Goal: Answer question/provide support

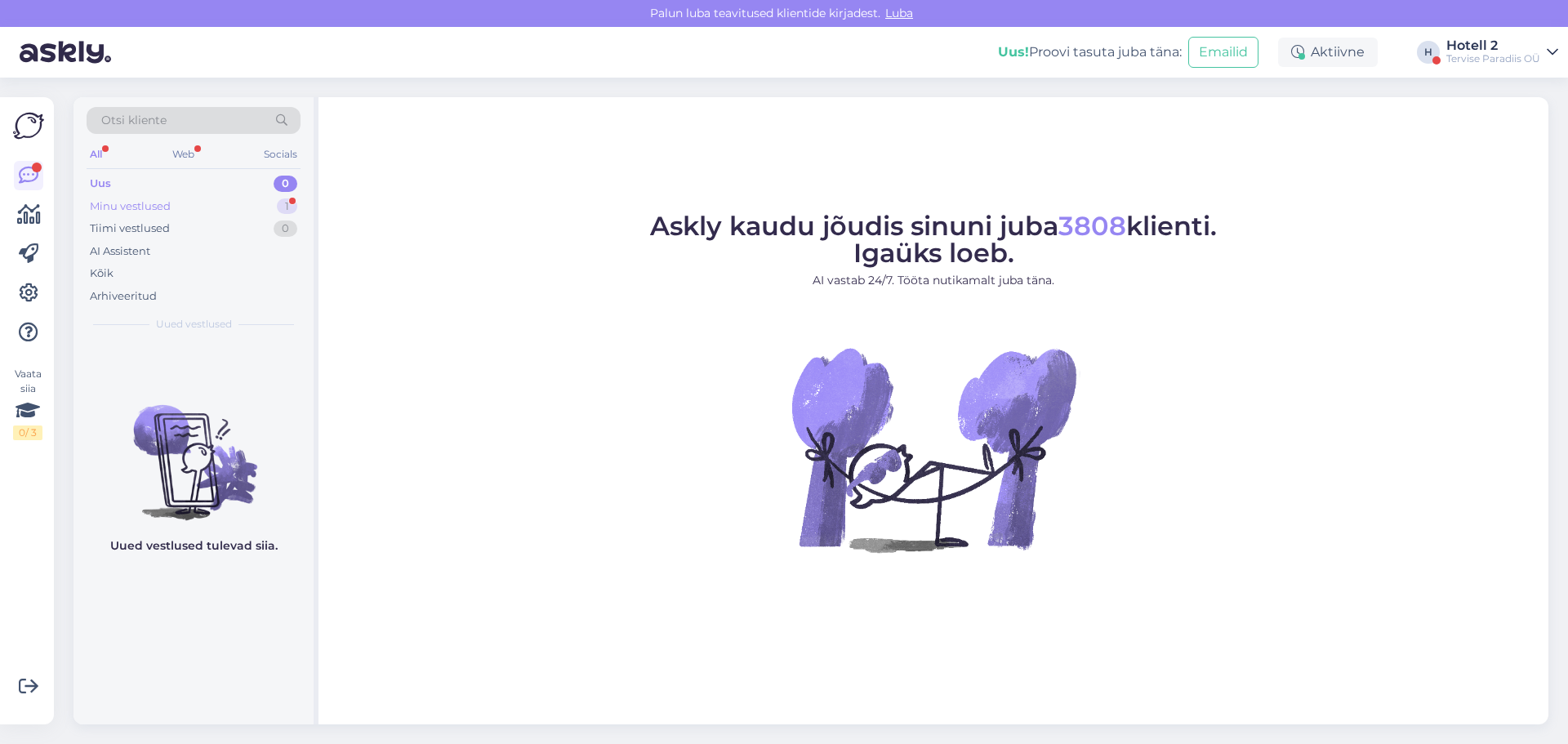
click at [161, 199] on div "Minu vestlused" at bounding box center [130, 207] width 80 height 17
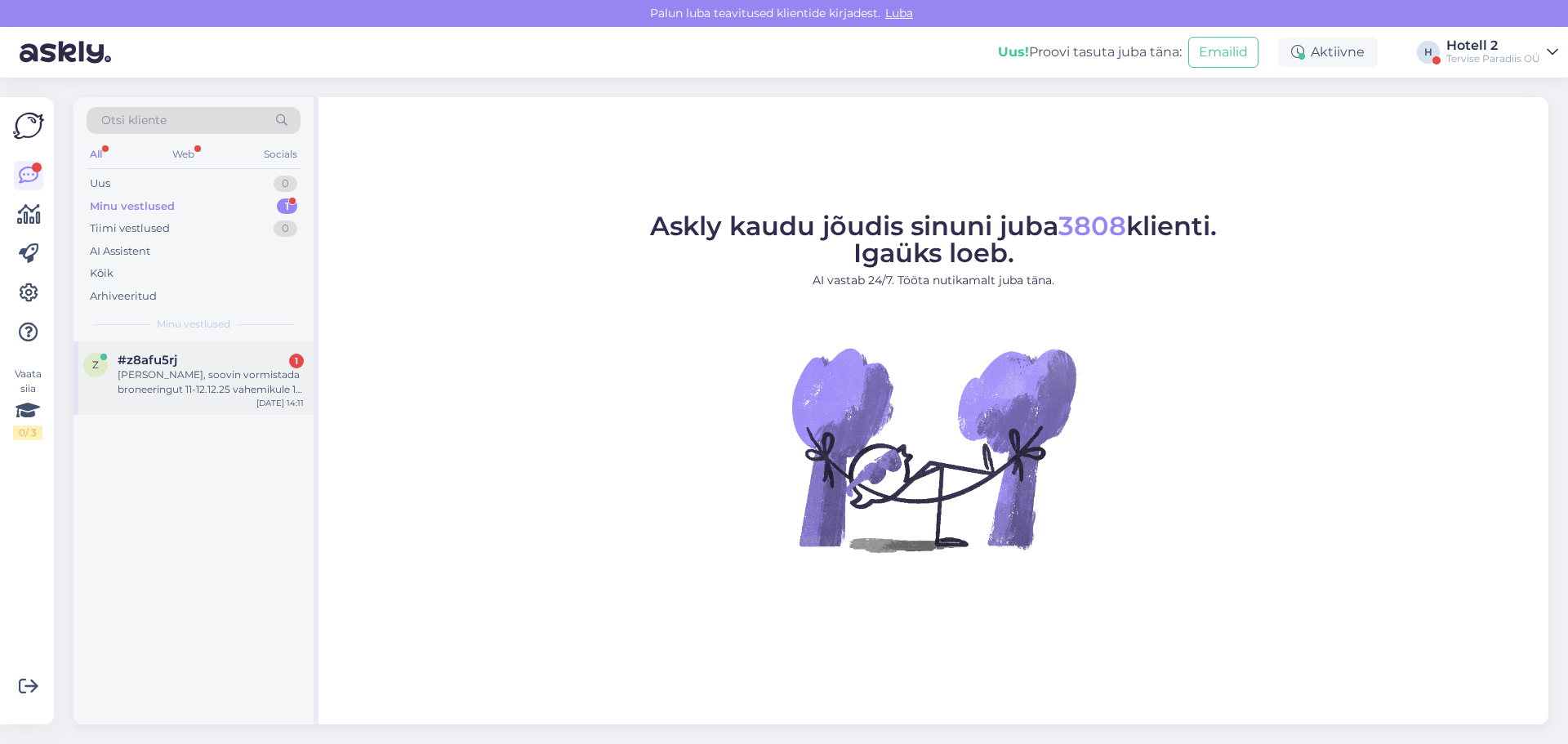
click at [194, 369] on div "[PERSON_NAME], soovin vormistada broneeringut 11-12.12.25 vahemikule 1 täiskasv…" at bounding box center [210, 383] width 186 height 30
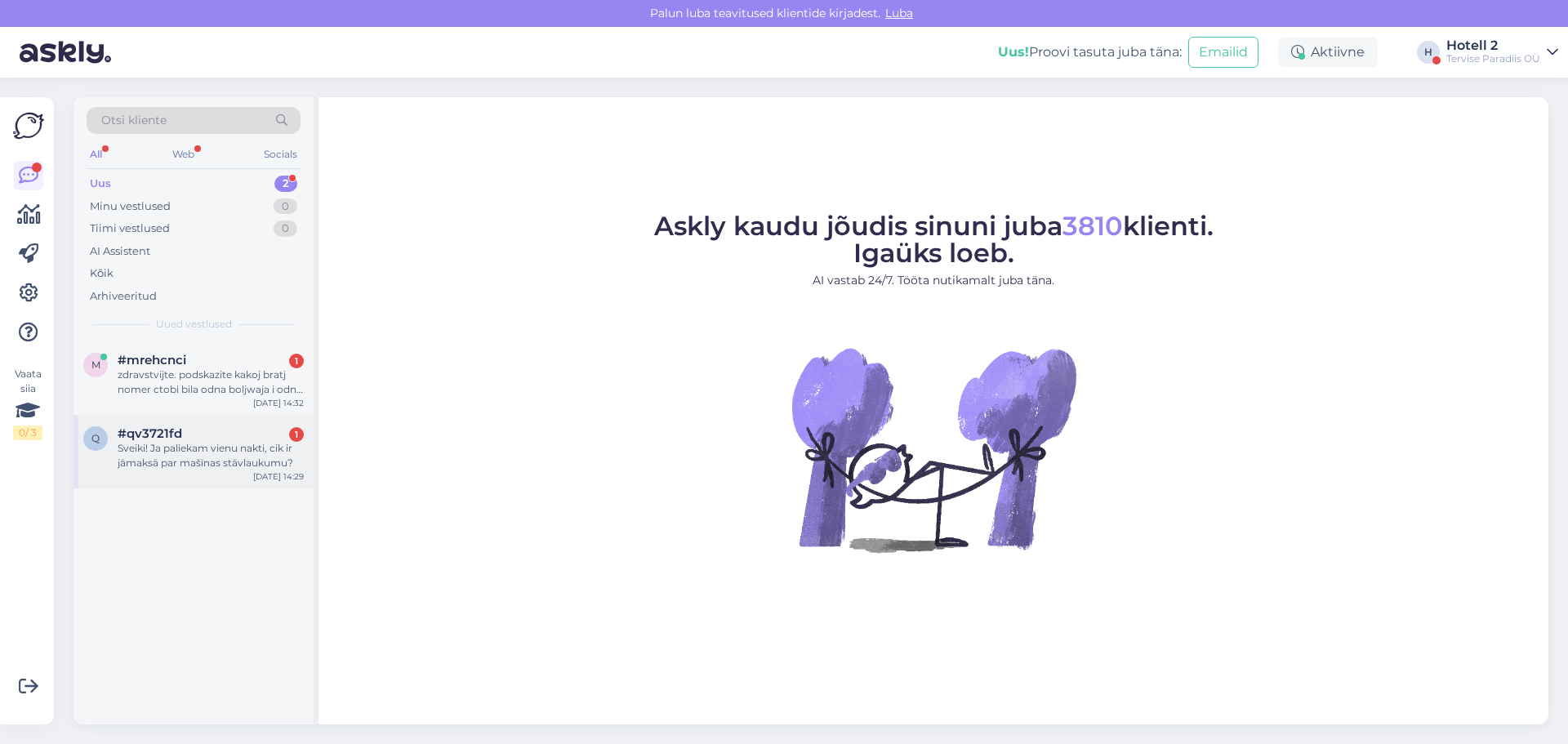
click at [278, 457] on div "Sveiki! Ja paliekam vienu nakti, cik ir jāmaksā par mašīnas stāvlaukumu?" at bounding box center [210, 456] width 186 height 30
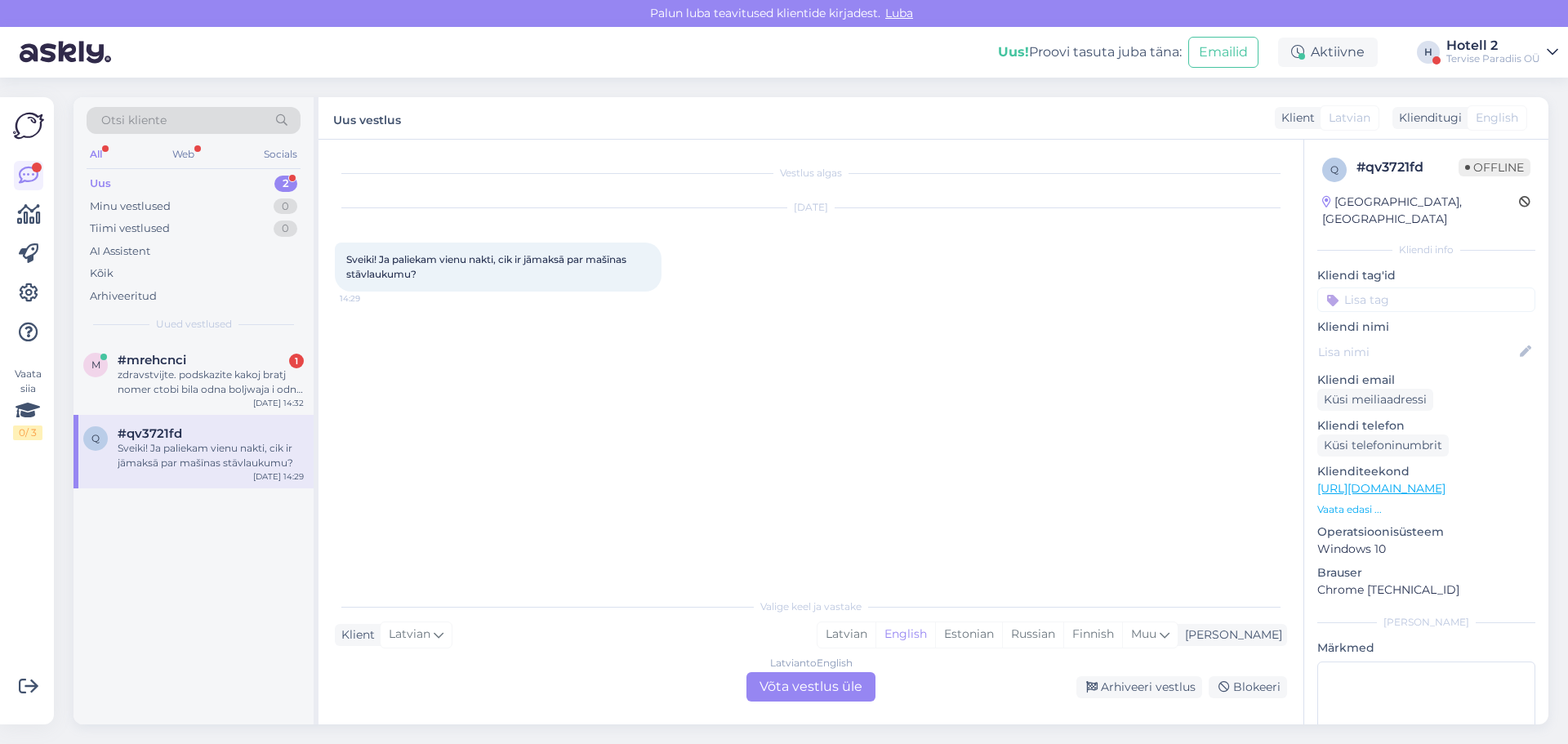
click at [813, 704] on div "Vestlus algas [DATE] Sveiki! Ja paliekam vienu nakti, cik ir jāmaksā par mašīna…" at bounding box center [811, 432] width 985 height 585
click at [813, 690] on div "Latvian to English Võta vestlus üle" at bounding box center [810, 687] width 129 height 30
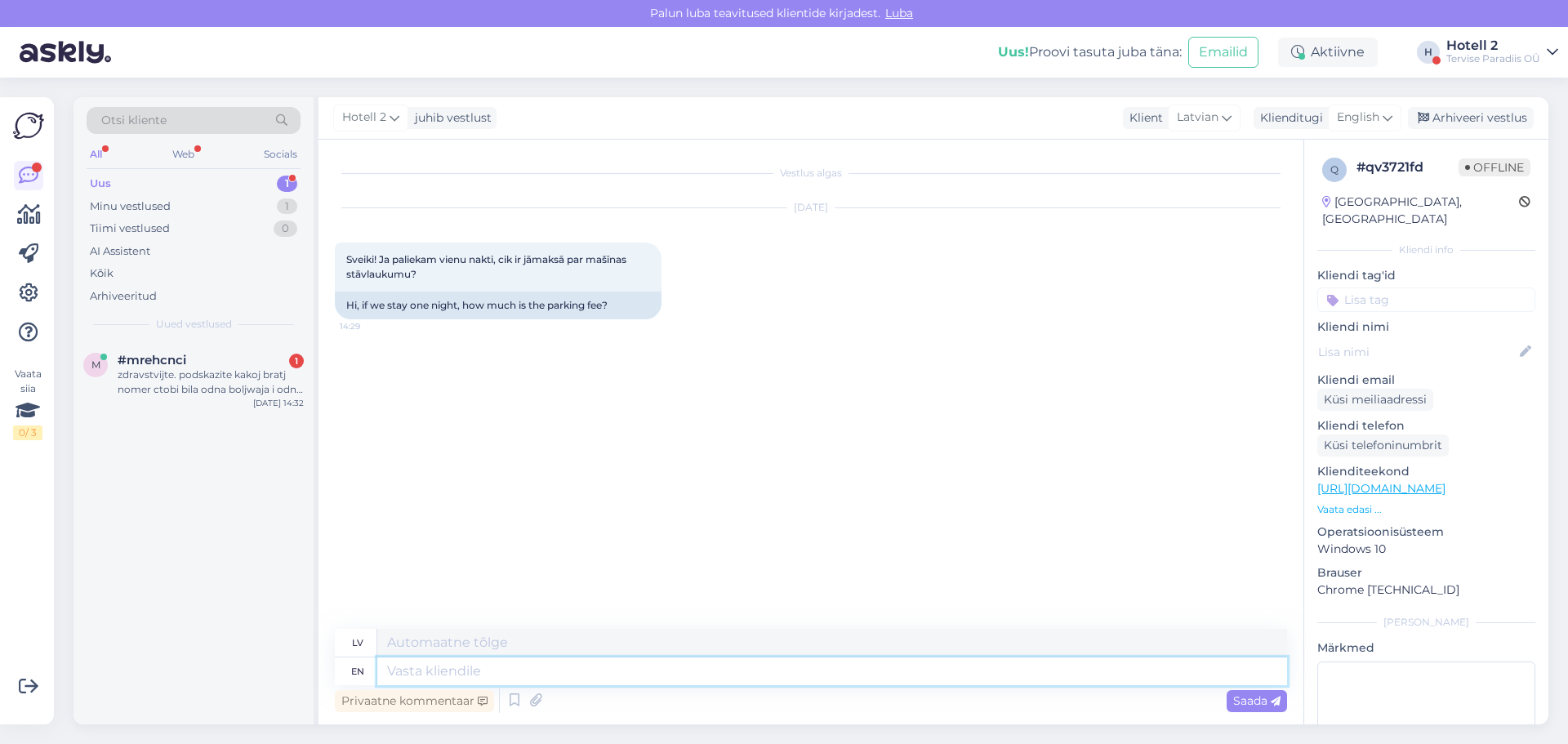
click at [563, 670] on textarea at bounding box center [832, 671] width 910 height 28
type textarea "H"
type textarea "Hi!"
type textarea "Sveiki!"
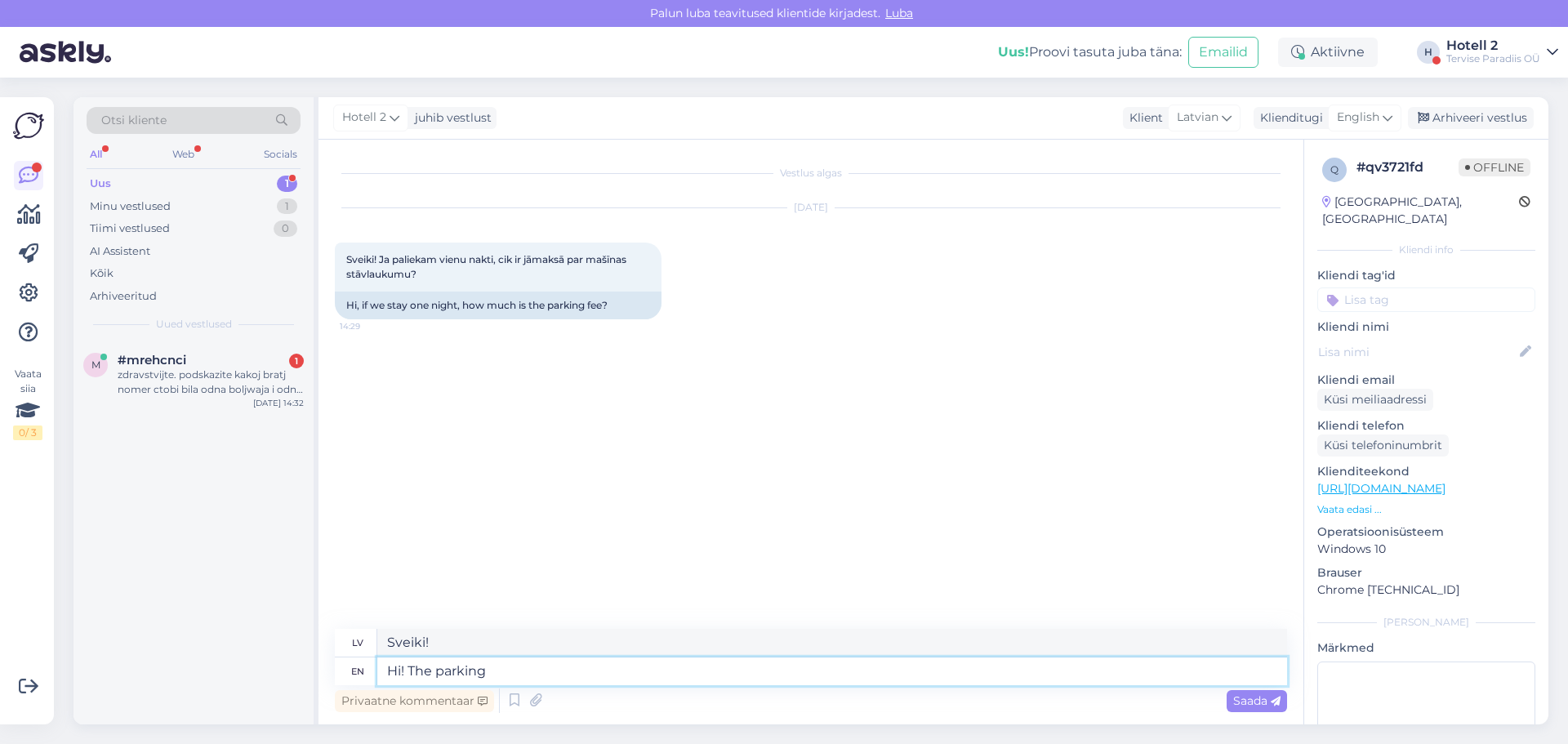
type textarea "Hi! The parking"
type textarea "Sveiki! Autostāvvieta"
type textarea "Hi! The parking fee i"
type textarea "Sveiki! Autostāvvietas maksa"
type textarea "Hi! The parking fee is"
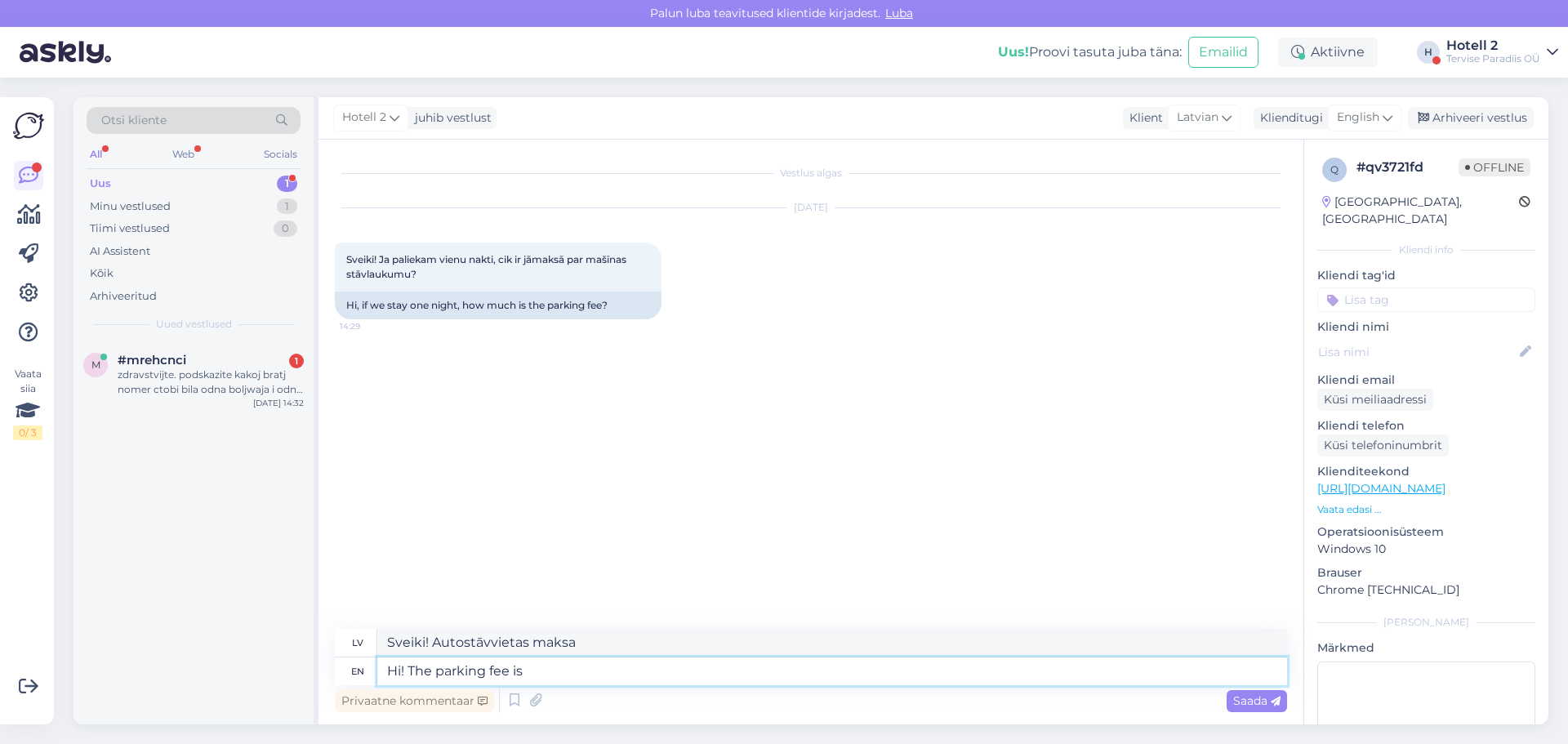
type textarea "Sveiki! Autostāvvietas maksa ir"
type textarea "Hi! The parking fee is 5"
type textarea "Sveiki! Autostāvvietas maksa ir 5"
type textarea "Hi! The parking fee is 5 eurp"
type textarea "Sveiki! Autostāvvietas maksa ir 5 eiro."
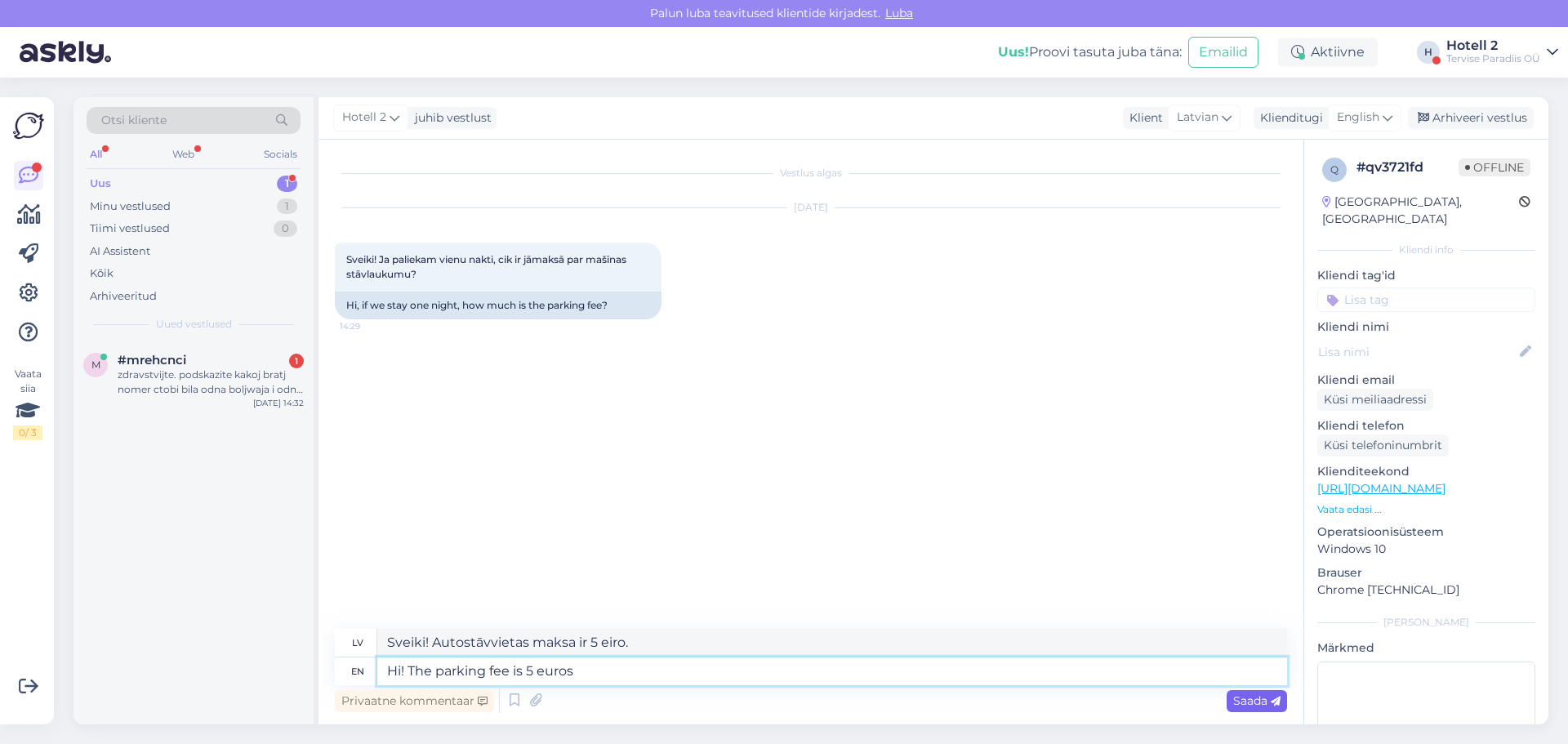
type textarea "Hi! The parking fee is 5 euros"
click at [1270, 710] on div "Saada" at bounding box center [1256, 701] width 60 height 22
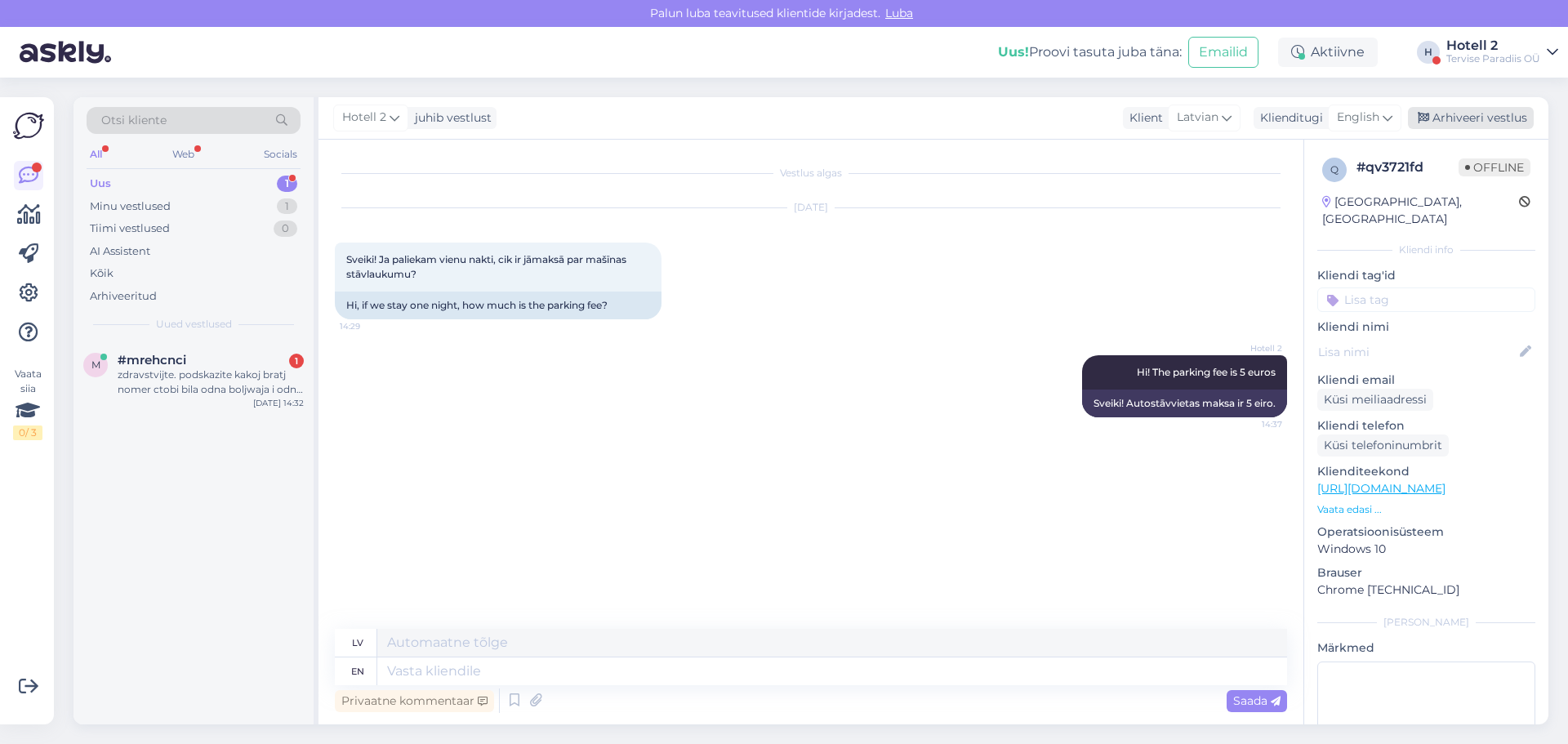
click at [1432, 116] on div "Arhiveeri vestlus" at bounding box center [1471, 117] width 126 height 22
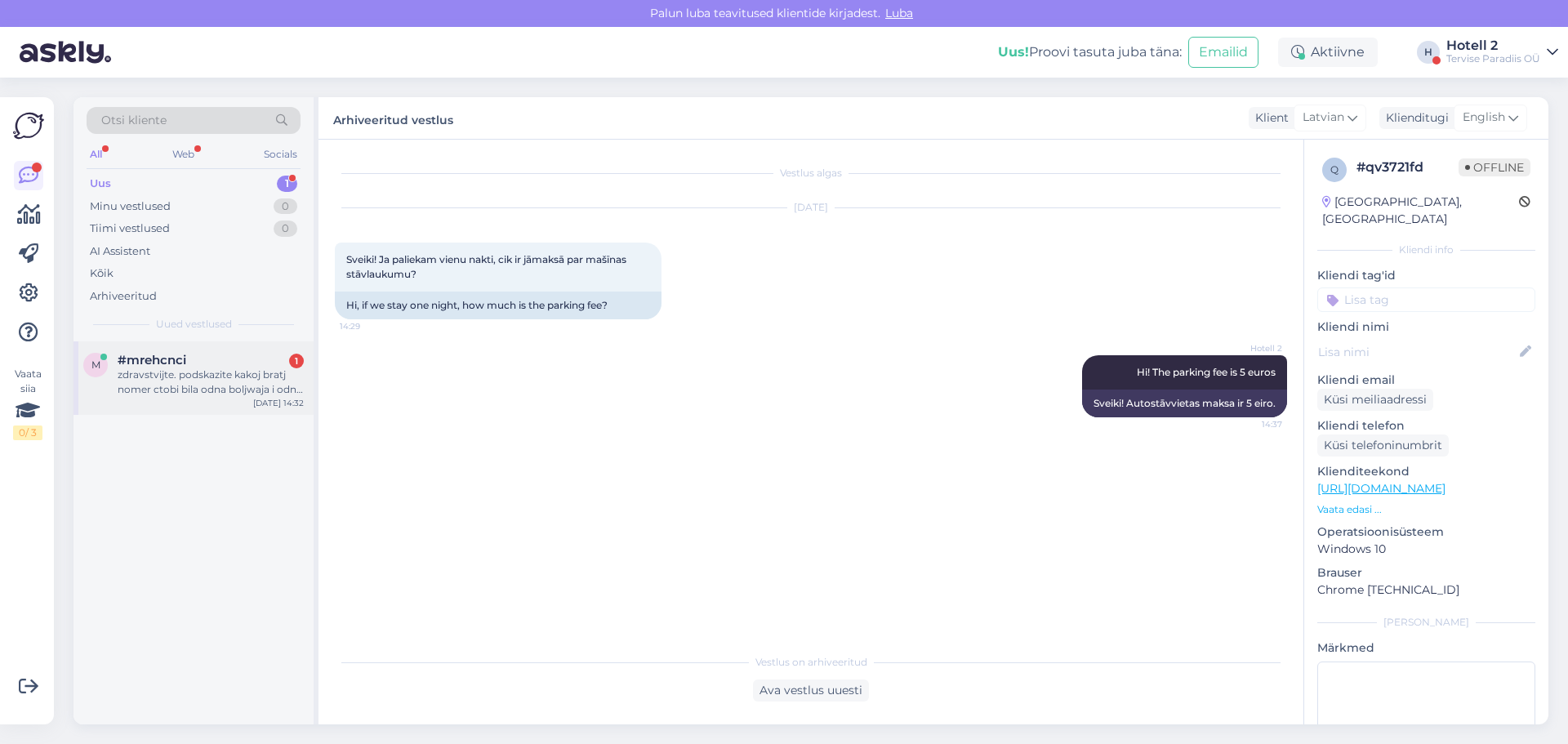
click at [250, 361] on div "#mrehcnci 1" at bounding box center [210, 360] width 186 height 15
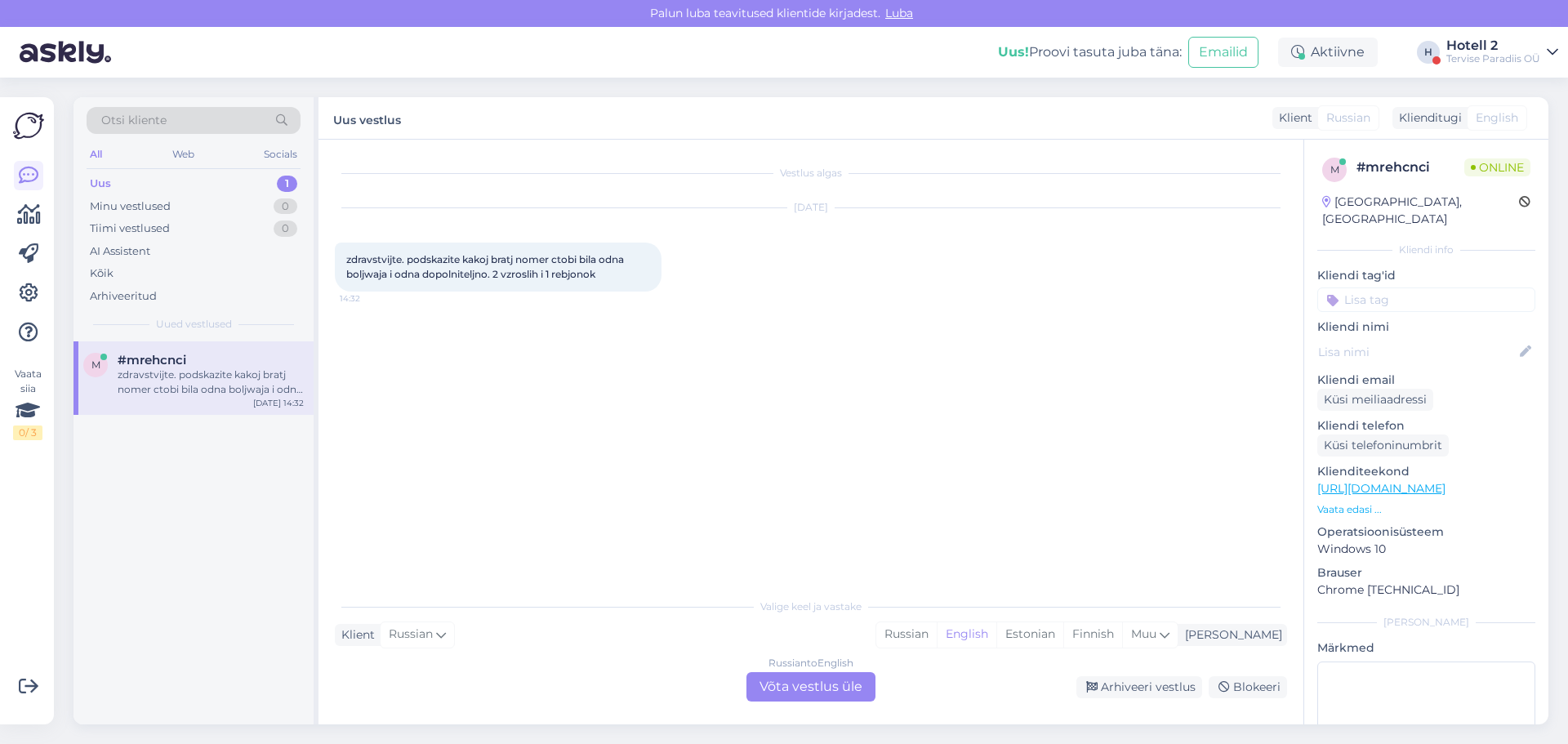
click at [808, 692] on div "Russian to English Võta vestlus üle" at bounding box center [810, 687] width 129 height 30
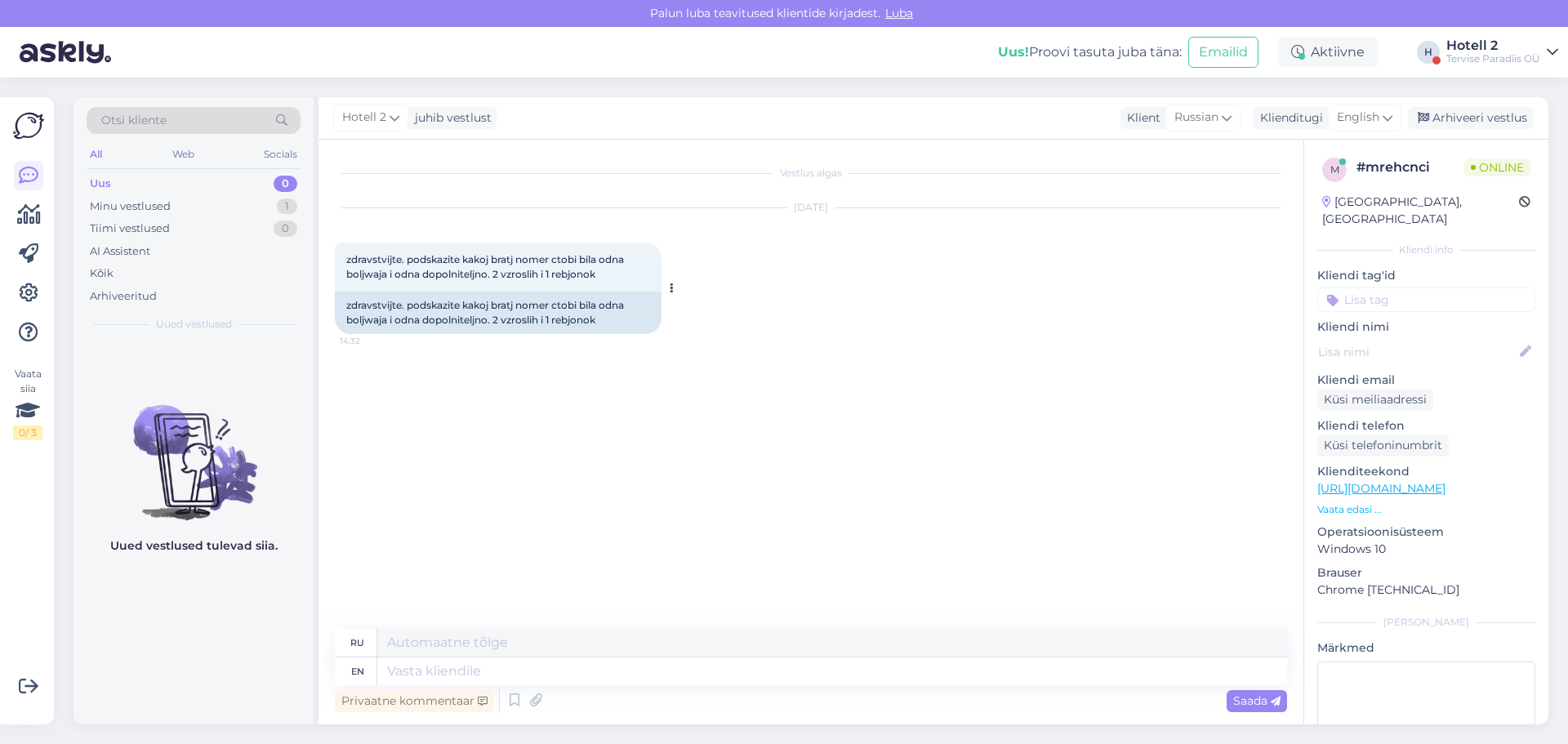
click at [676, 289] on button at bounding box center [671, 288] width 10 height 15
drag, startPoint x: 620, startPoint y: 323, endPoint x: 349, endPoint y: 303, distance: 271.7
click at [349, 303] on div "zdravstvijte. podskazite kakoj bratj nomer ctobi bila odna boljwaja i odna dopo…" at bounding box center [498, 312] width 326 height 43
copy div "zdravstvijte. podskazite kakoj bratj nomer ctobi bila odna boljwaja i odna dopo…"
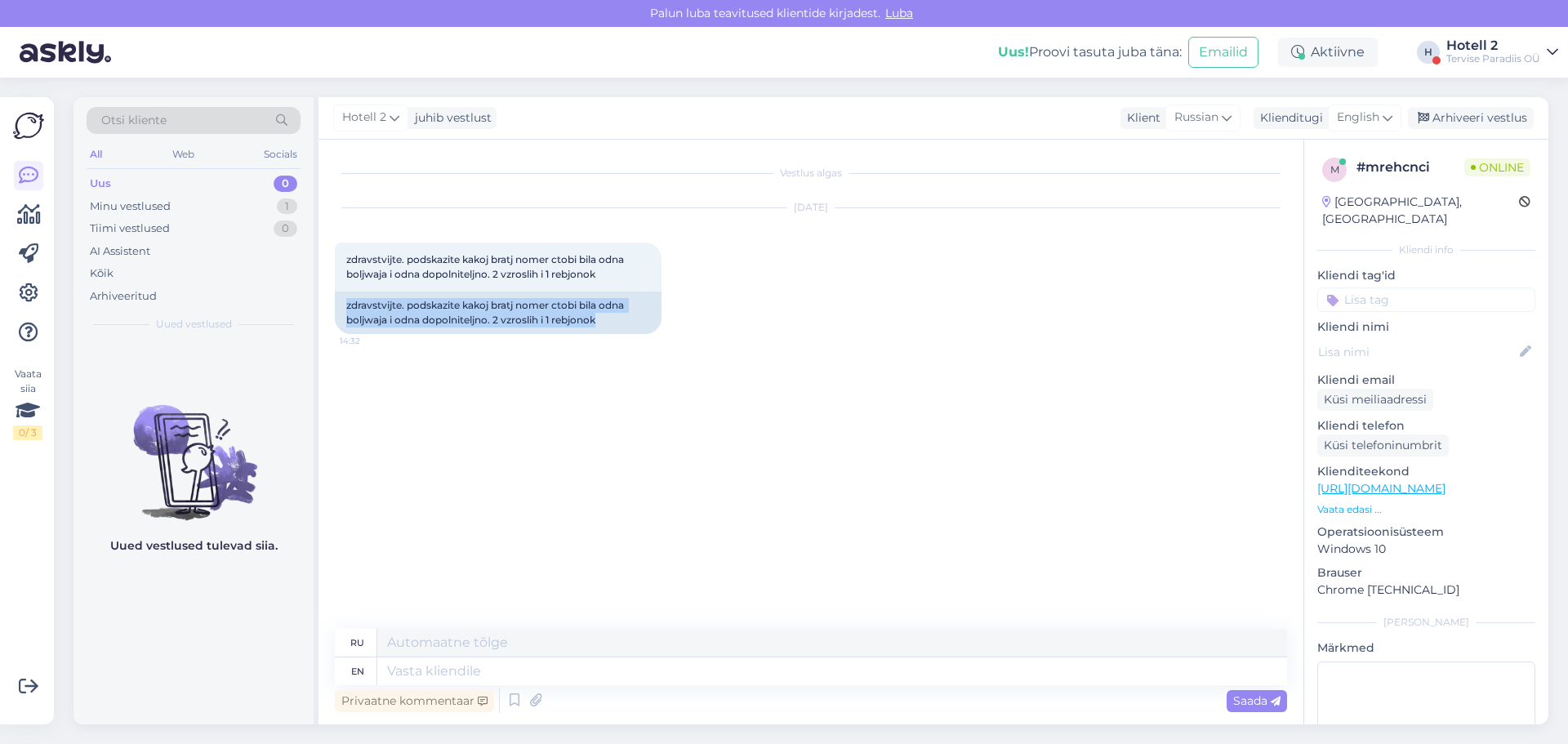
click at [545, 511] on div "Vestlus algas Sep 9 2025 zdravstvijte. podskazite kakoj bratj nomer ctobi bila …" at bounding box center [818, 385] width 967 height 459
click at [543, 495] on div "Vestlus algas Sep 9 2025 zdravstvijte. podskazite kakoj bratj nomer ctobi bila …" at bounding box center [818, 385] width 967 height 459
click at [557, 681] on textarea at bounding box center [832, 671] width 910 height 28
type textarea "Hello""
type textarea "Привет""
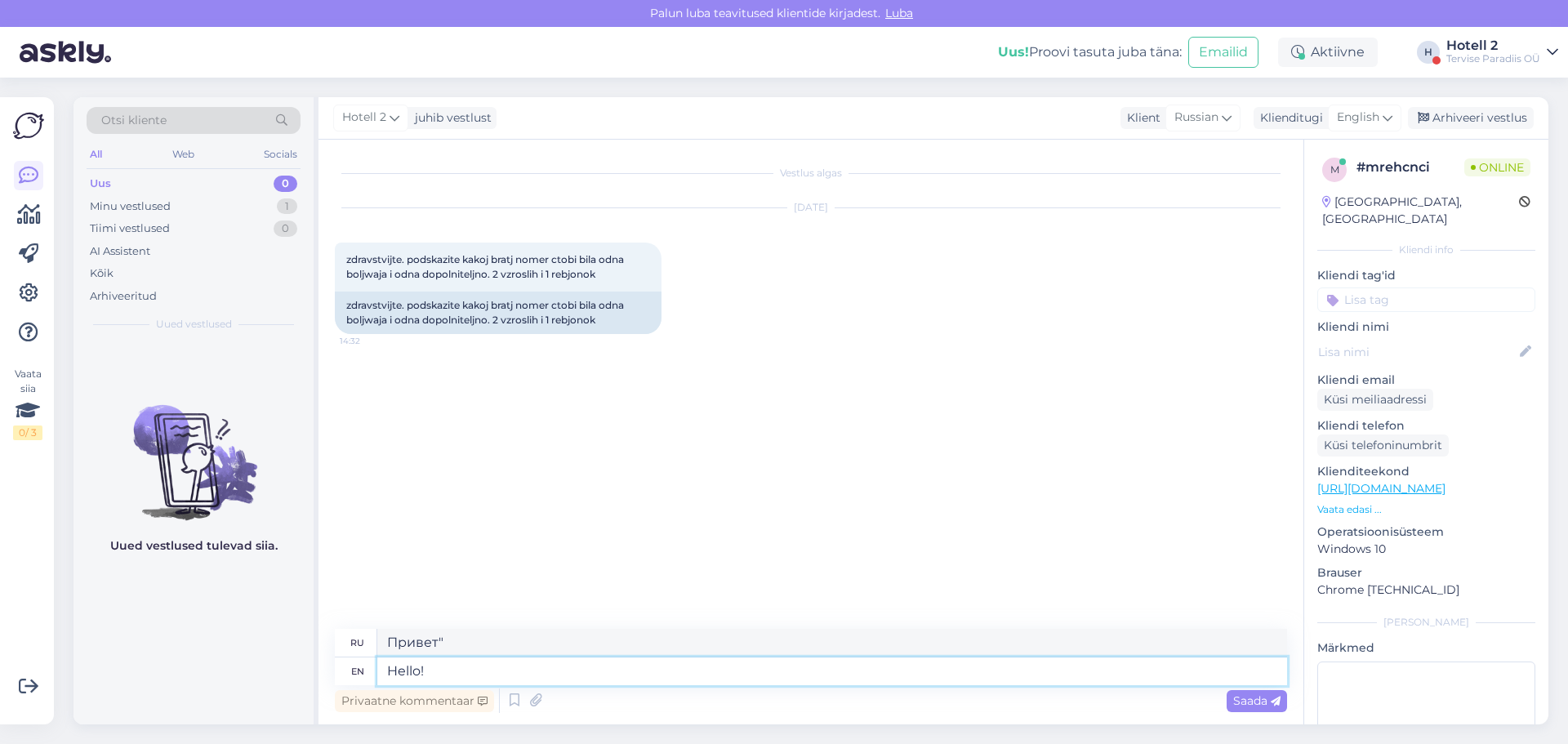
type textarea "Hello!"
type textarea "Привет!"
type textarea "Hello! Pleas"
type textarea "Привет! Пожалуйста!"
type textarea "Hello! Please"
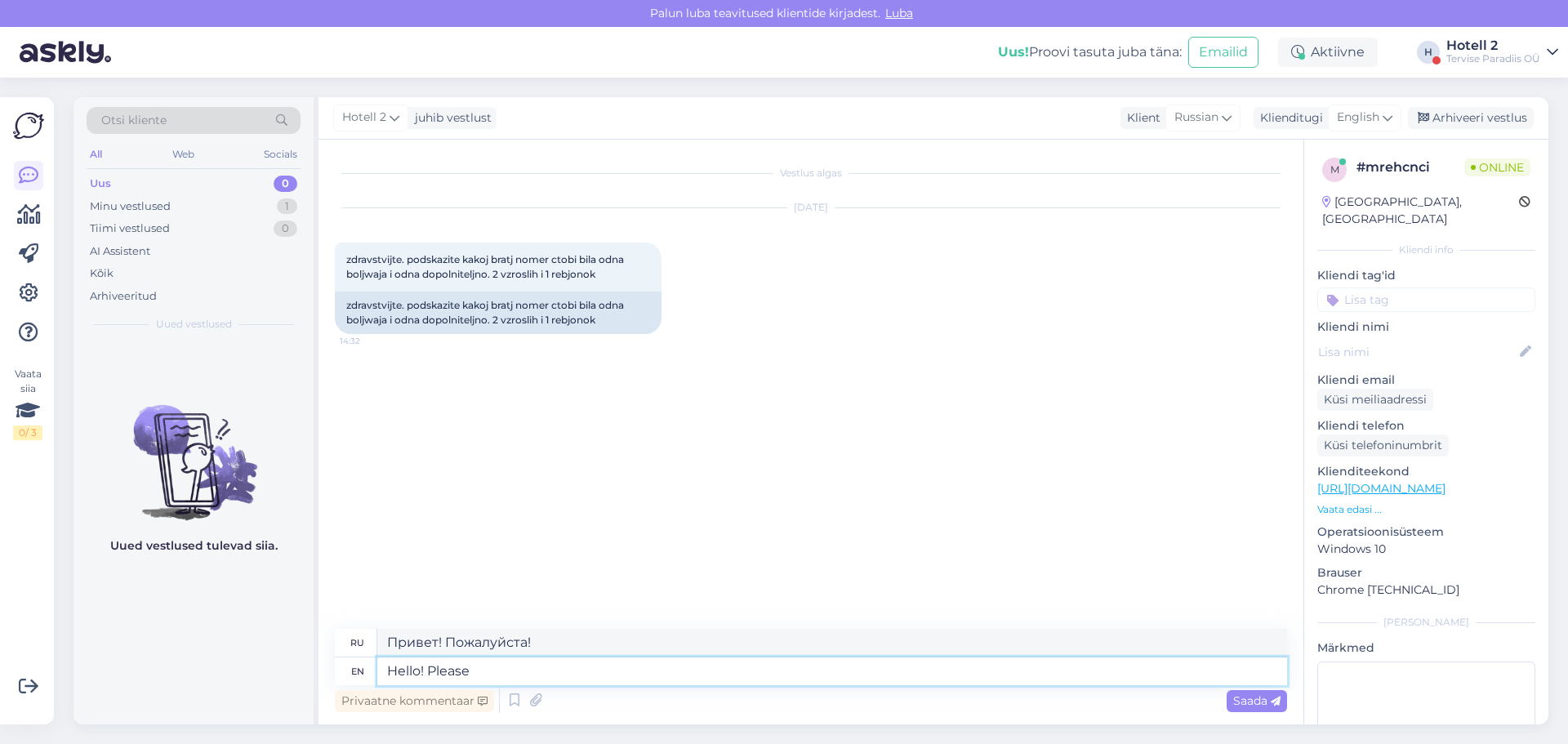
type textarea "Здравствуйте! Пожалуйста."
type textarea "Hello! Please weite t"
type textarea "Привет! Пожалуйста, подпишитесь."
type textarea "Hello! Please write t"
type textarea "Здравствуйте! Пожалуйста, напишите."
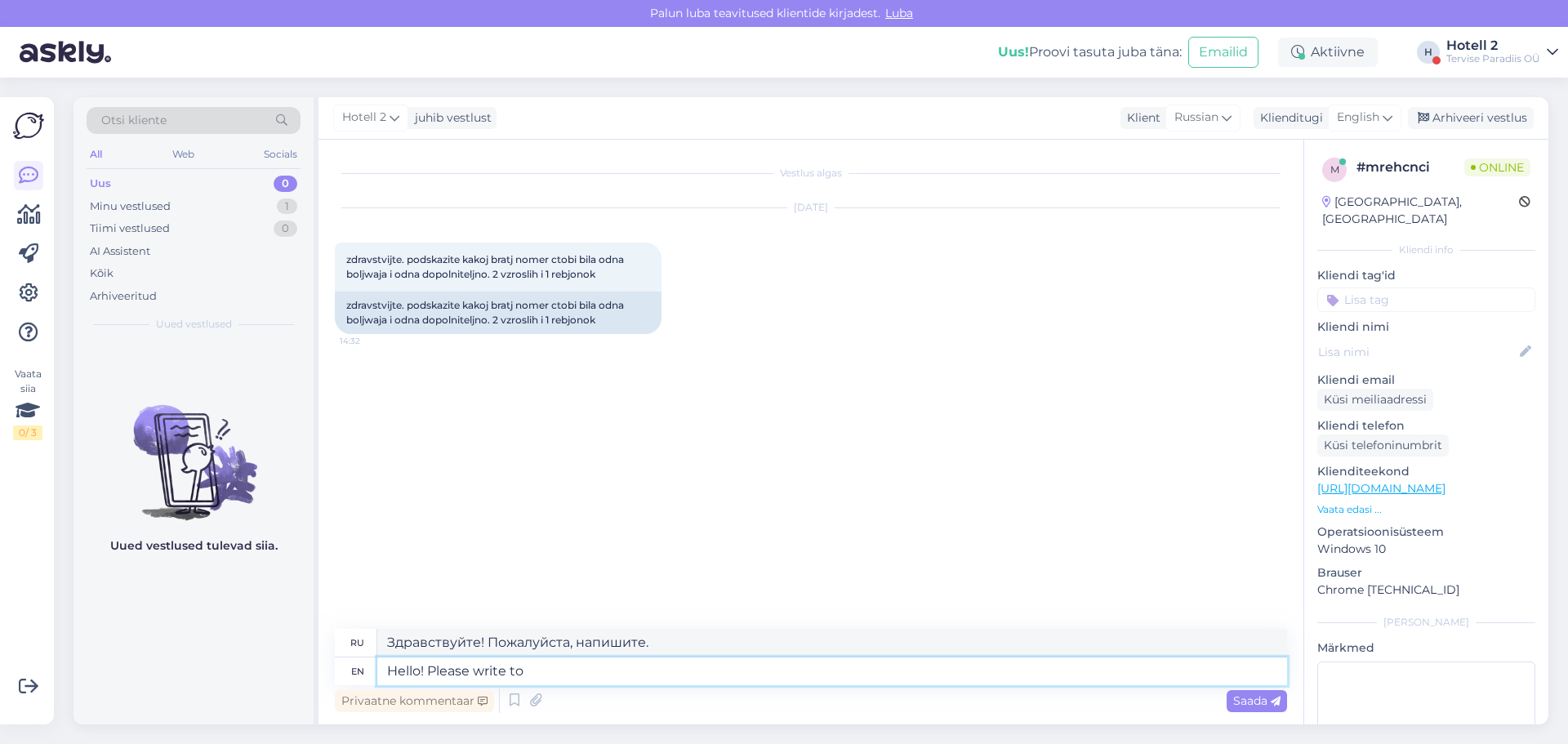
type textarea "Hello! Please write to"
type textarea "Здравствуйте! Пожалуйста, напишите"
type textarea "Hello! Please write to sales@spa.ee"
type textarea "Здравствуйте! Напишите на sales@spa.ee"
type textarea "Hello! Please write to sales@spa.ee"
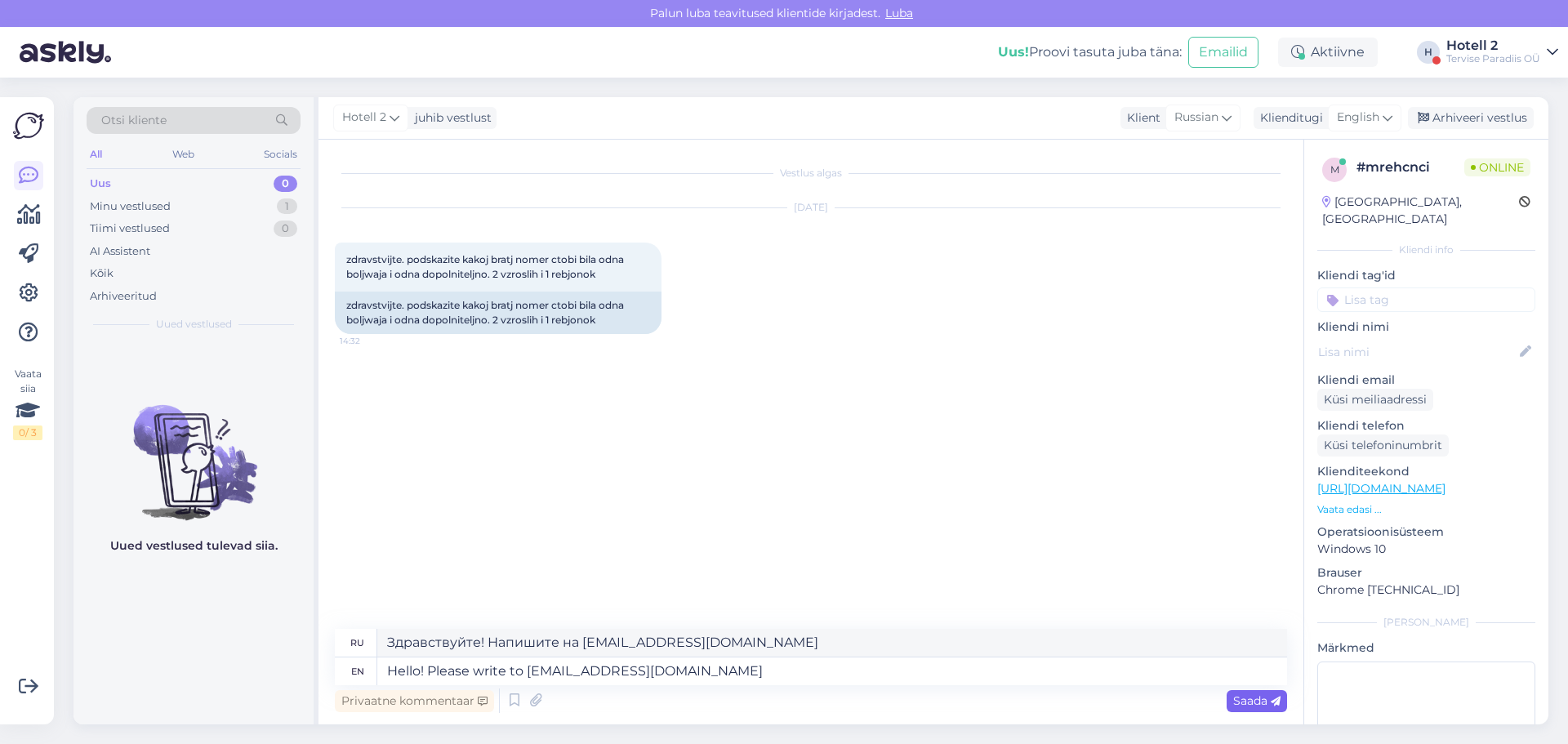
click at [1277, 705] on icon at bounding box center [1275, 701] width 10 height 10
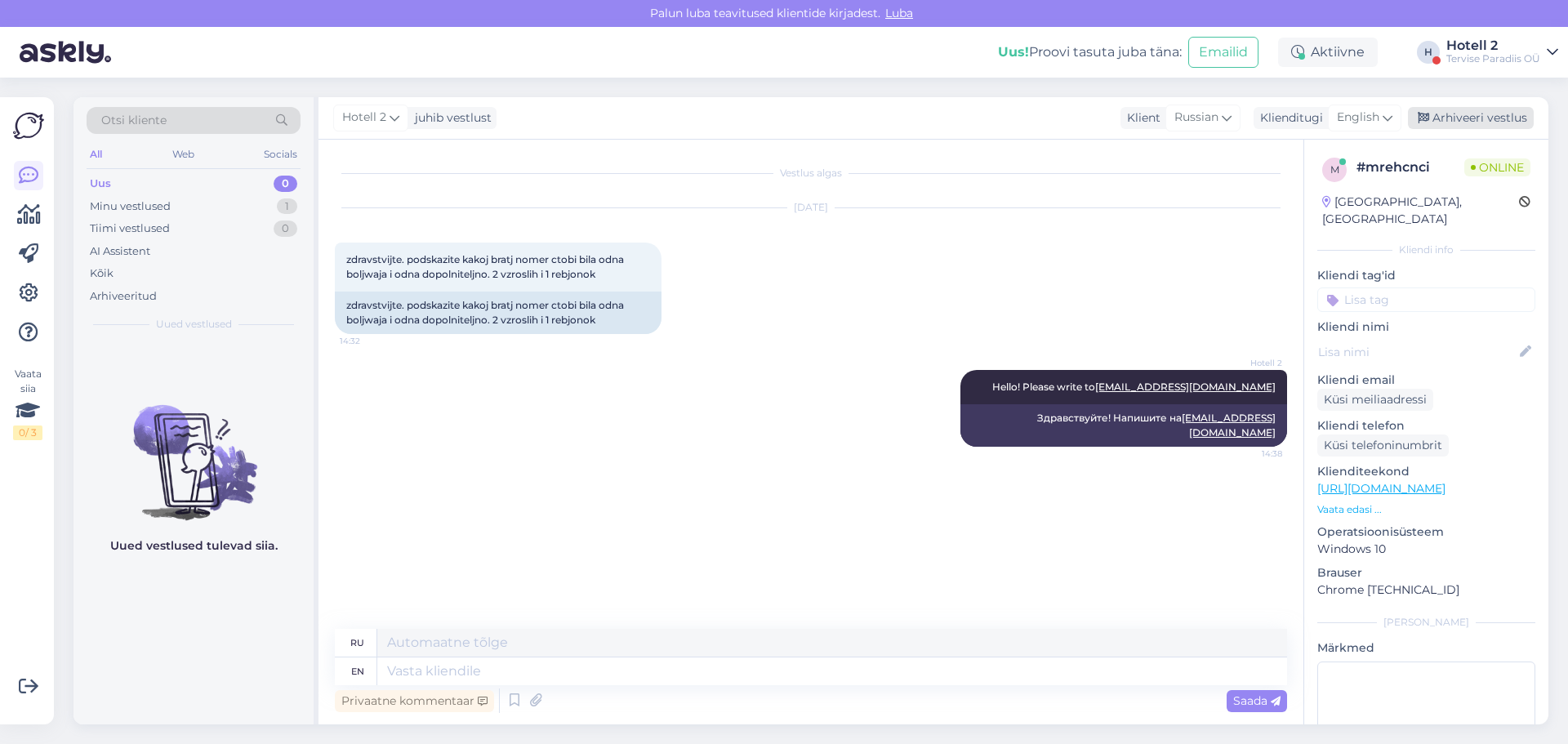
click at [1475, 123] on div "Arhiveeri vestlus" at bounding box center [1471, 117] width 126 height 22
